Goal: Task Accomplishment & Management: Use online tool/utility

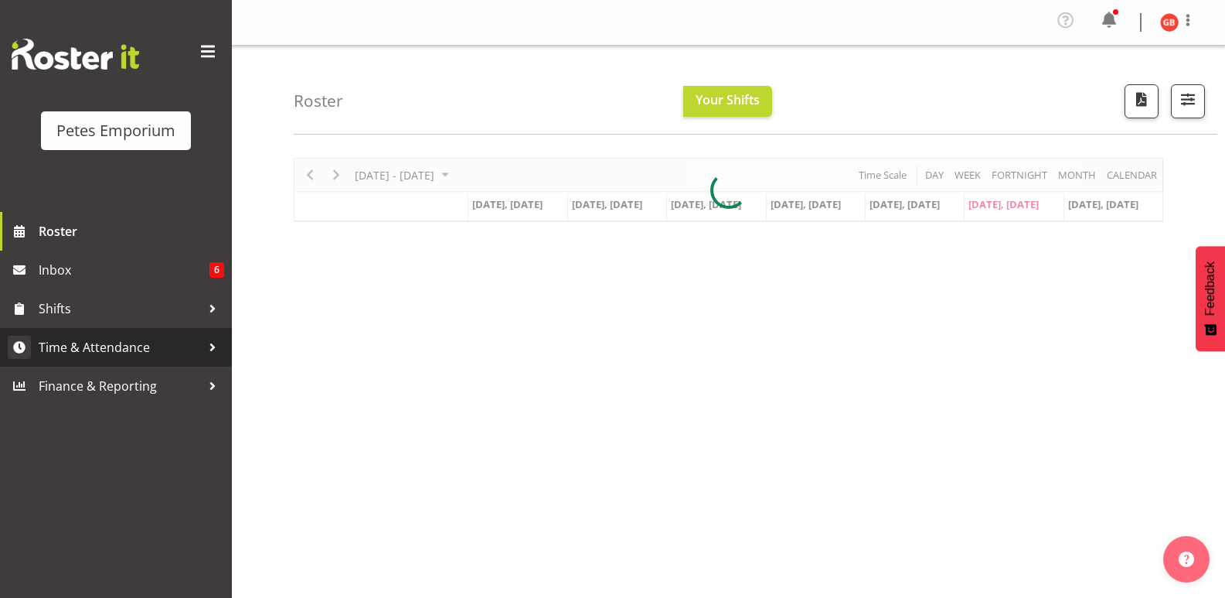
click at [104, 355] on span "Time & Attendance" at bounding box center [120, 346] width 162 height 23
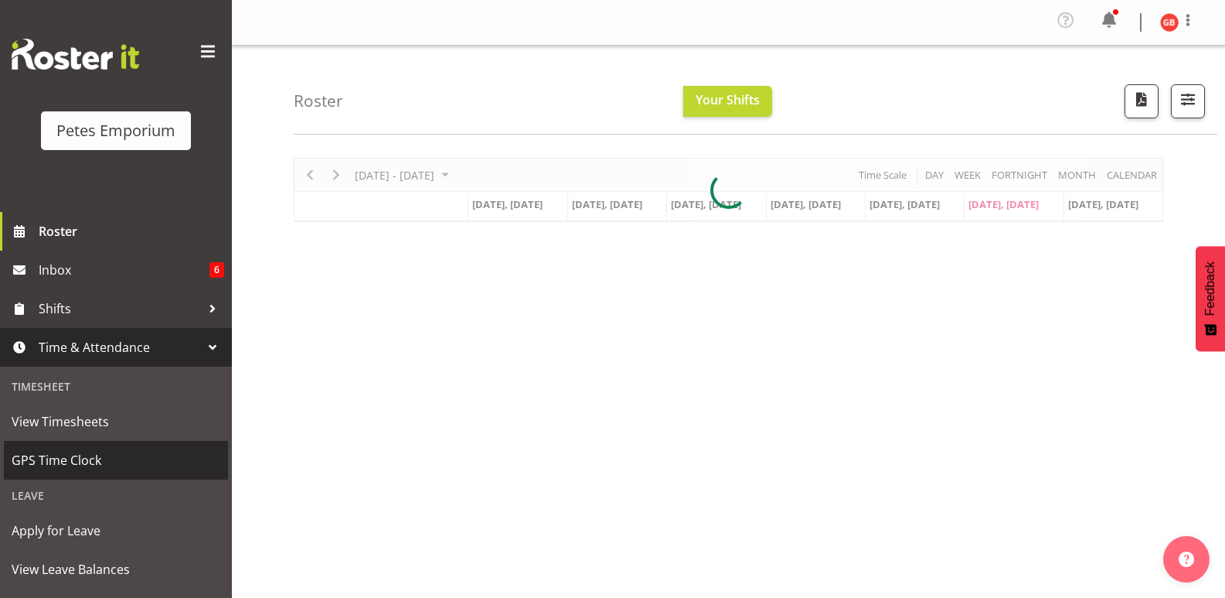
click at [71, 455] on span "GPS Time Clock" at bounding box center [116, 459] width 209 height 23
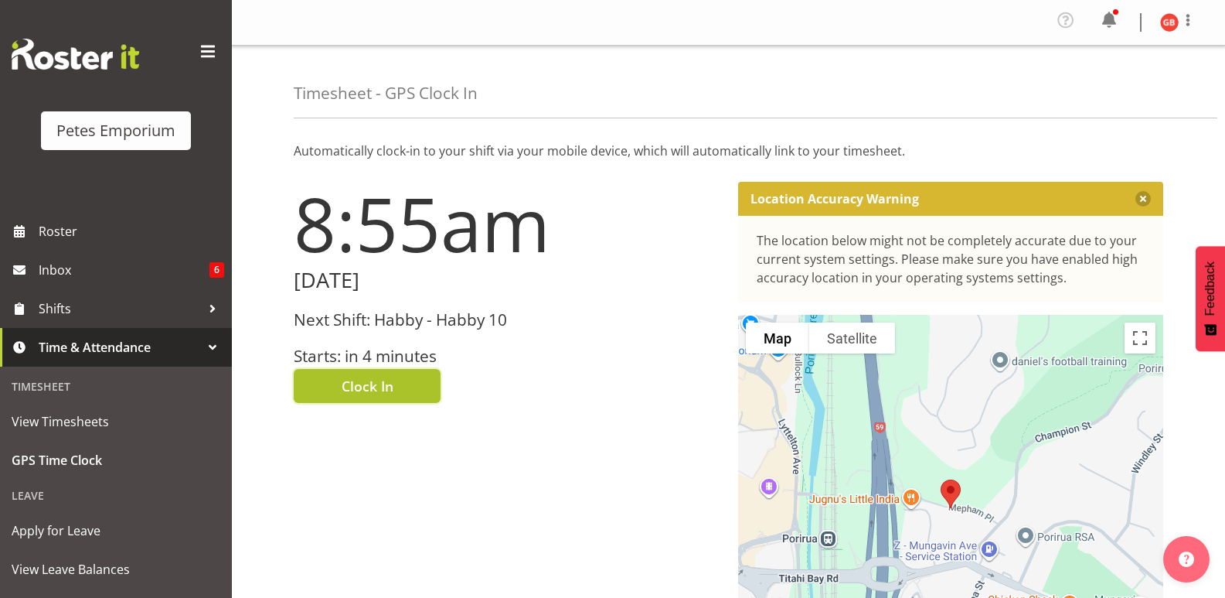
click at [405, 384] on button "Clock In" at bounding box center [367, 386] width 147 height 34
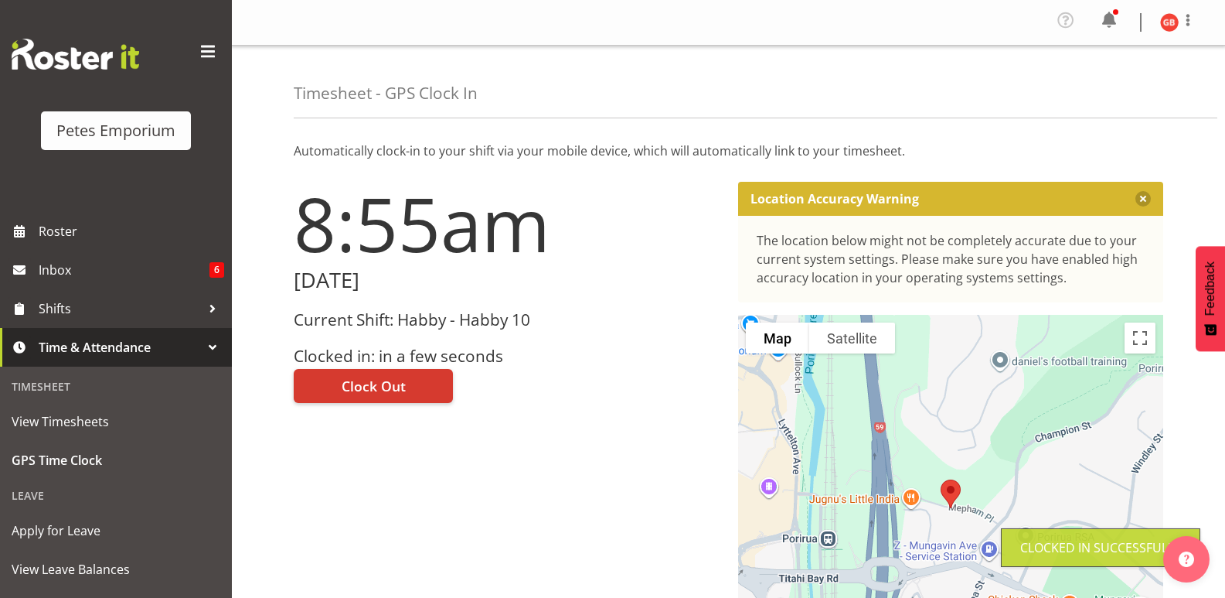
click at [1170, 19] on img at bounding box center [1169, 22] width 19 height 19
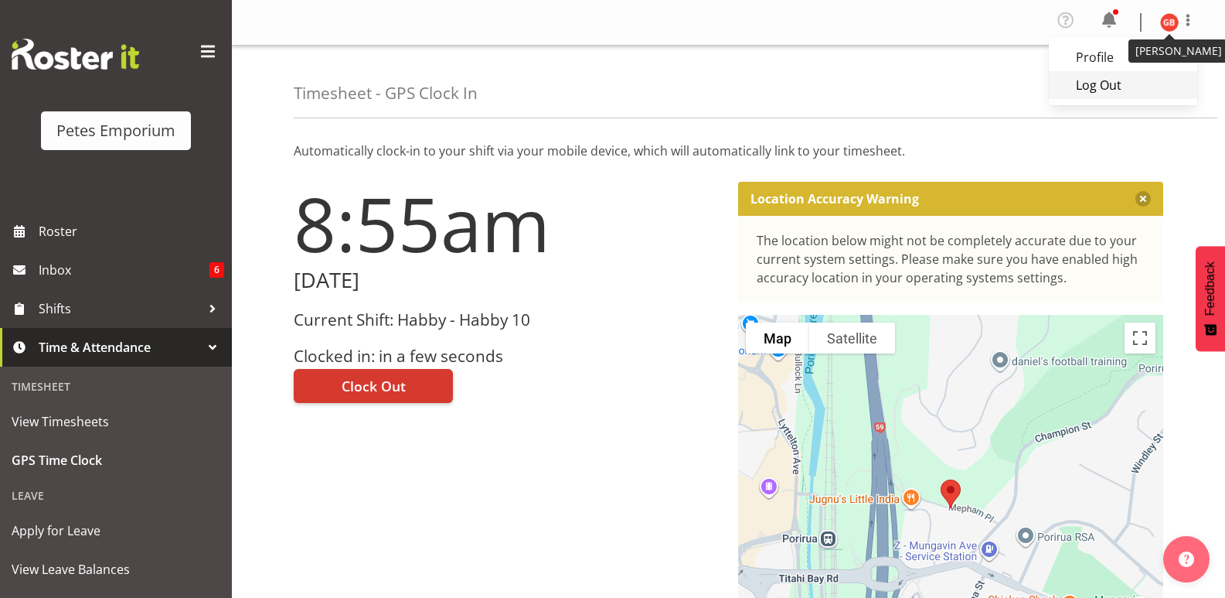
click at [1098, 90] on link "Log Out" at bounding box center [1123, 85] width 148 height 28
